Goal: Task Accomplishment & Management: Manage account settings

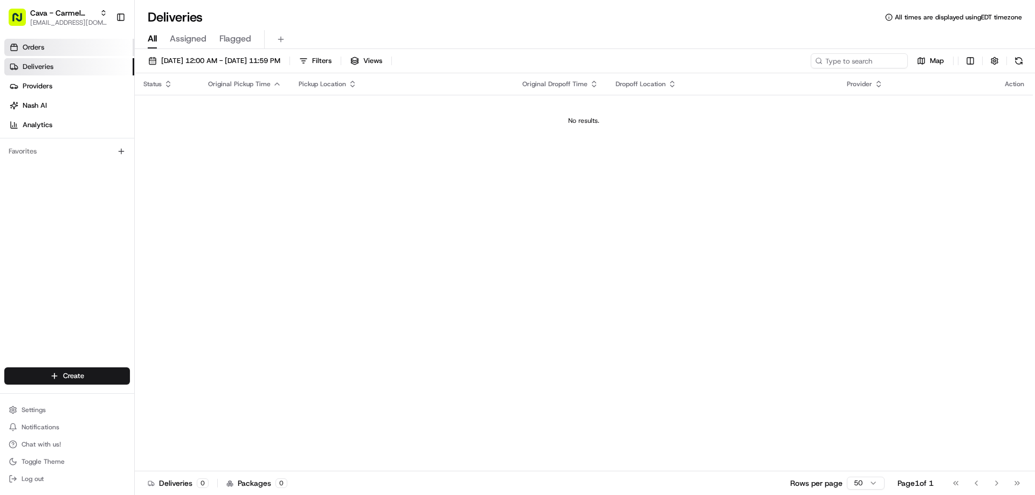
click at [50, 49] on link "Orders" at bounding box center [69, 47] width 130 height 17
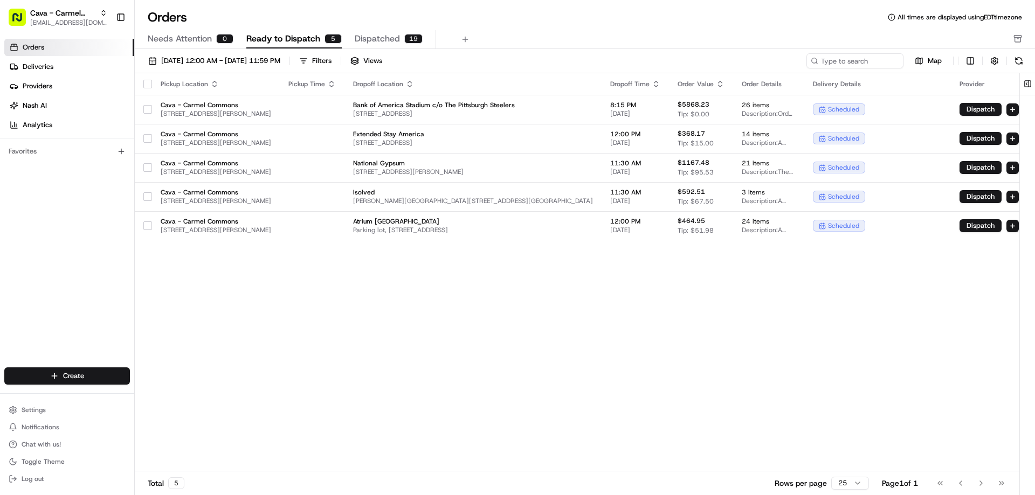
click at [148, 82] on button "button" at bounding box center [147, 84] width 9 height 9
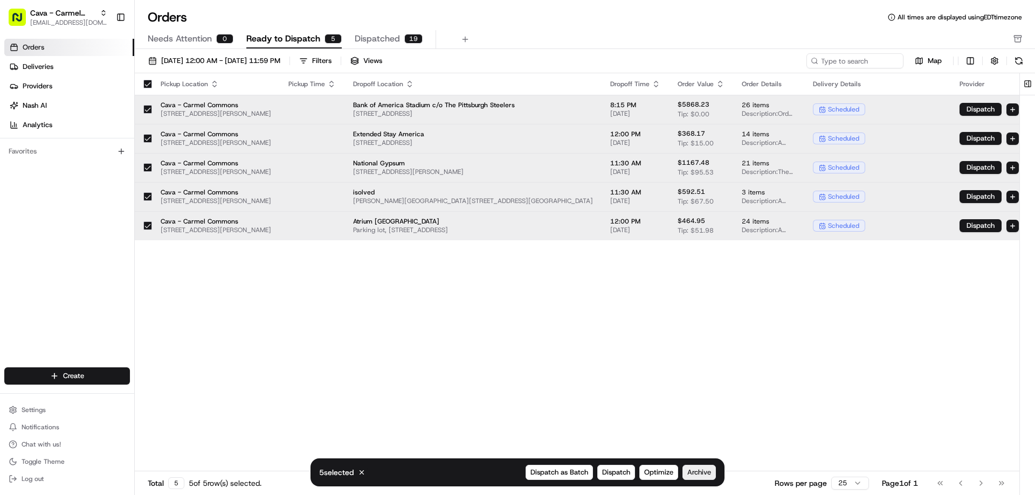
click at [708, 472] on span "Archive" at bounding box center [699, 473] width 24 height 10
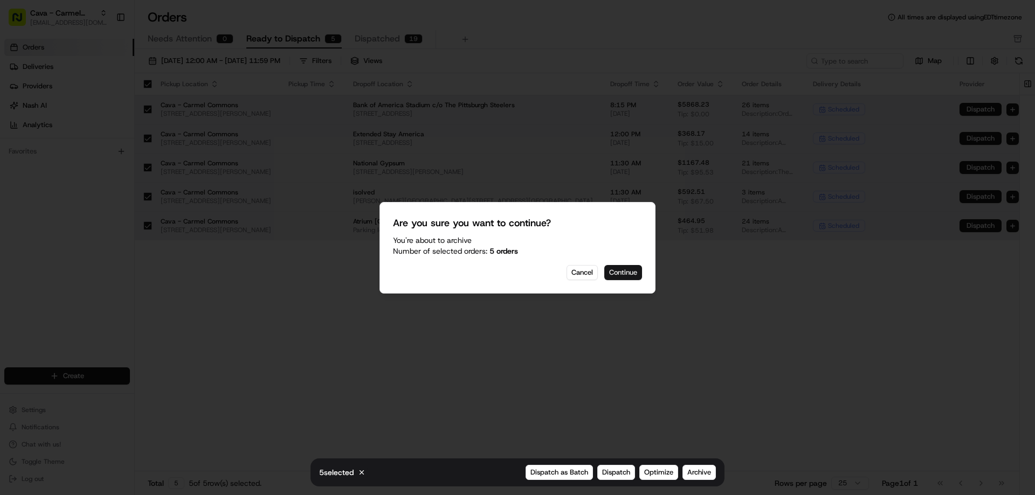
click at [621, 272] on button "Continue" at bounding box center [623, 272] width 38 height 15
